Goal: Task Accomplishment & Management: Use online tool/utility

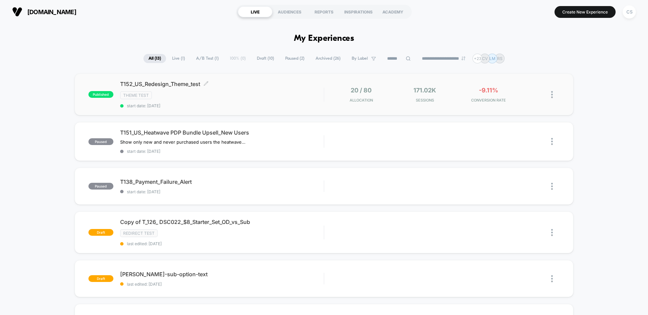
click at [252, 98] on div "Theme Test" at bounding box center [222, 95] width 204 height 8
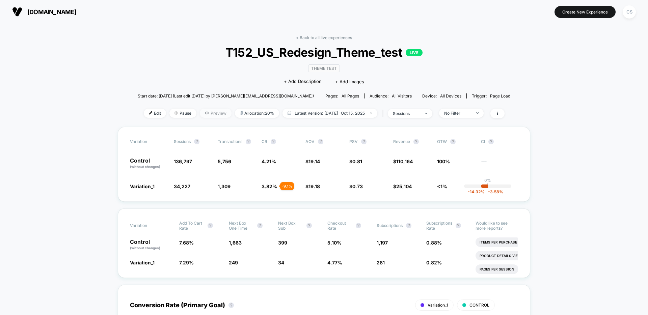
click at [213, 115] on span "Preview" at bounding box center [216, 113] width 32 height 9
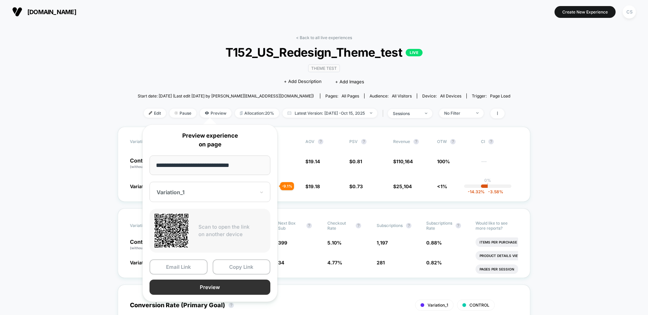
click at [205, 290] on button "Preview" at bounding box center [210, 287] width 121 height 15
